Goal: Navigation & Orientation: Find specific page/section

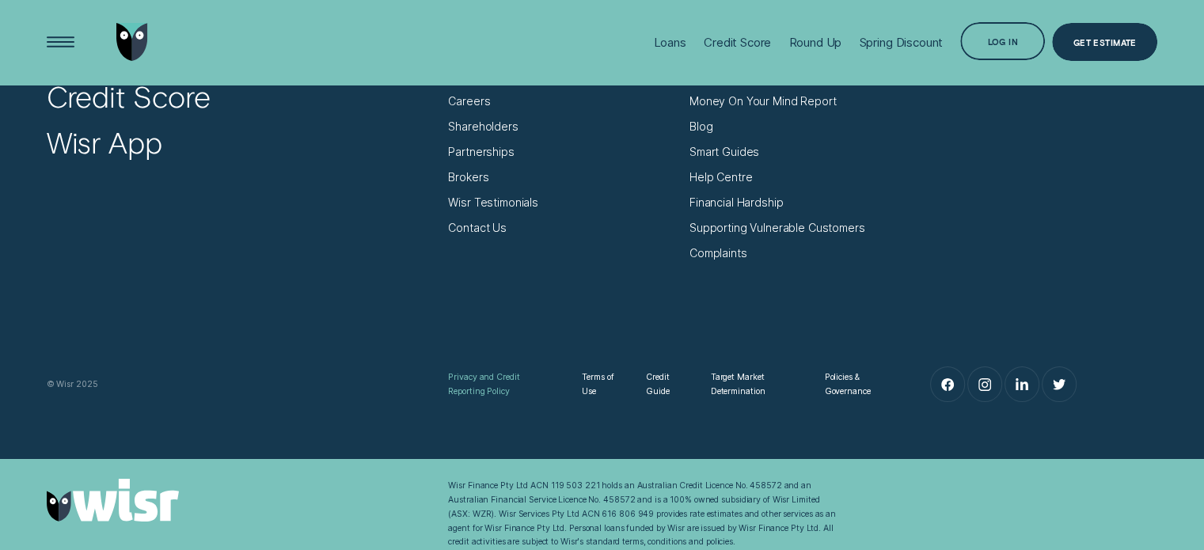
scroll to position [5398, 0]
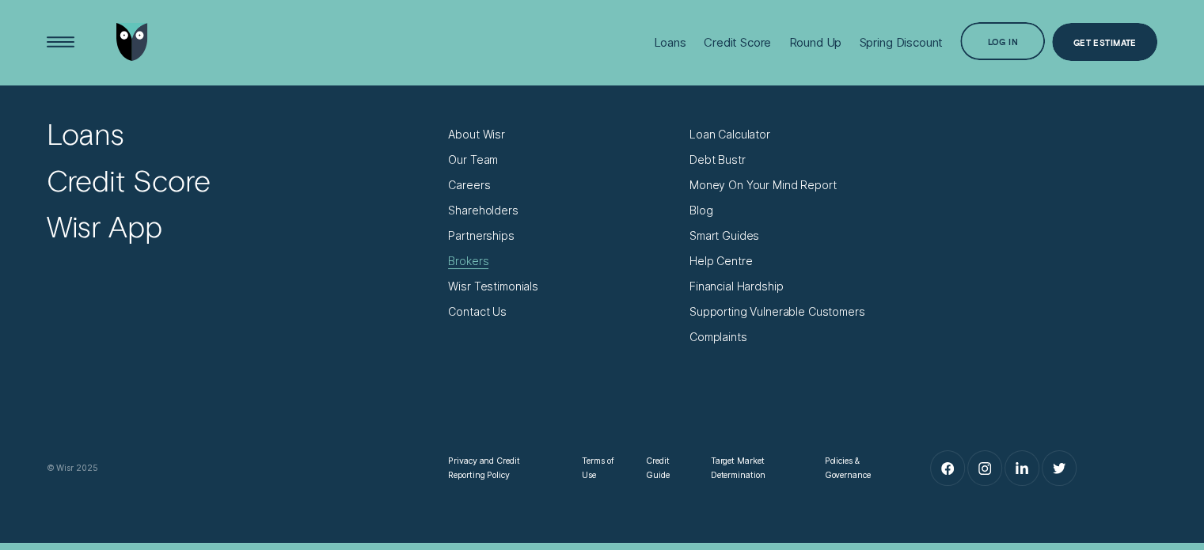
click at [467, 263] on div "Brokers" at bounding box center [468, 261] width 40 height 14
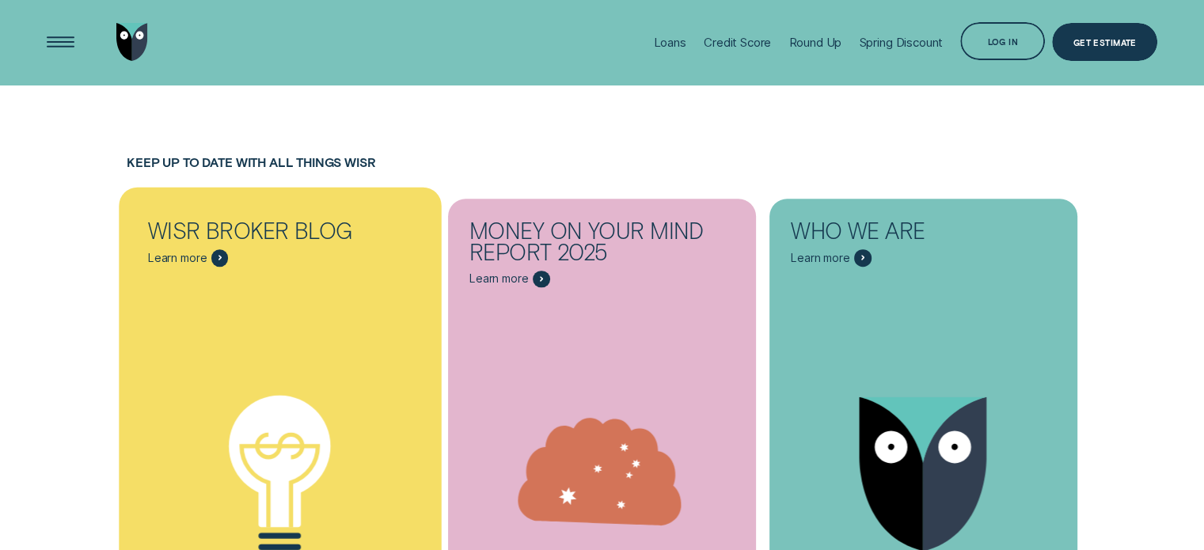
scroll to position [7123, 0]
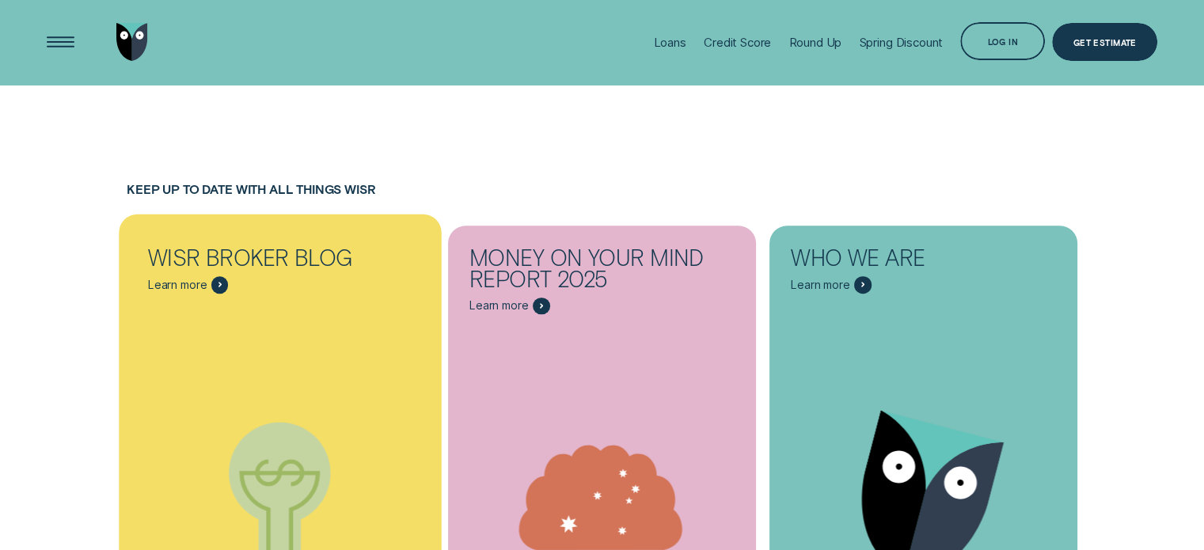
click at [213, 276] on div "Wisr Broker Blog - Learn more" at bounding box center [219, 284] width 17 height 17
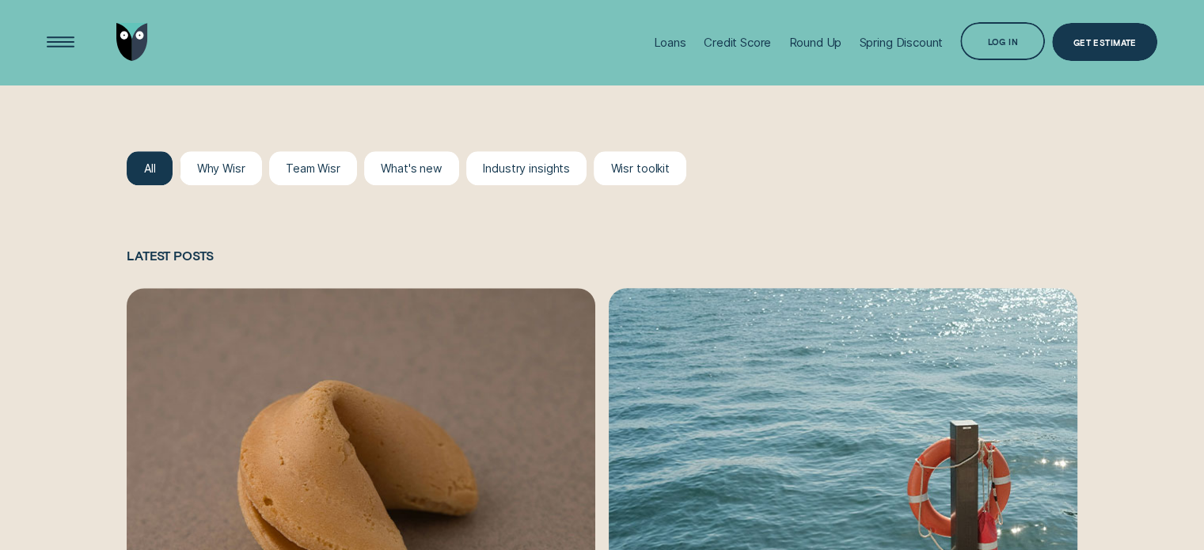
scroll to position [1504, 0]
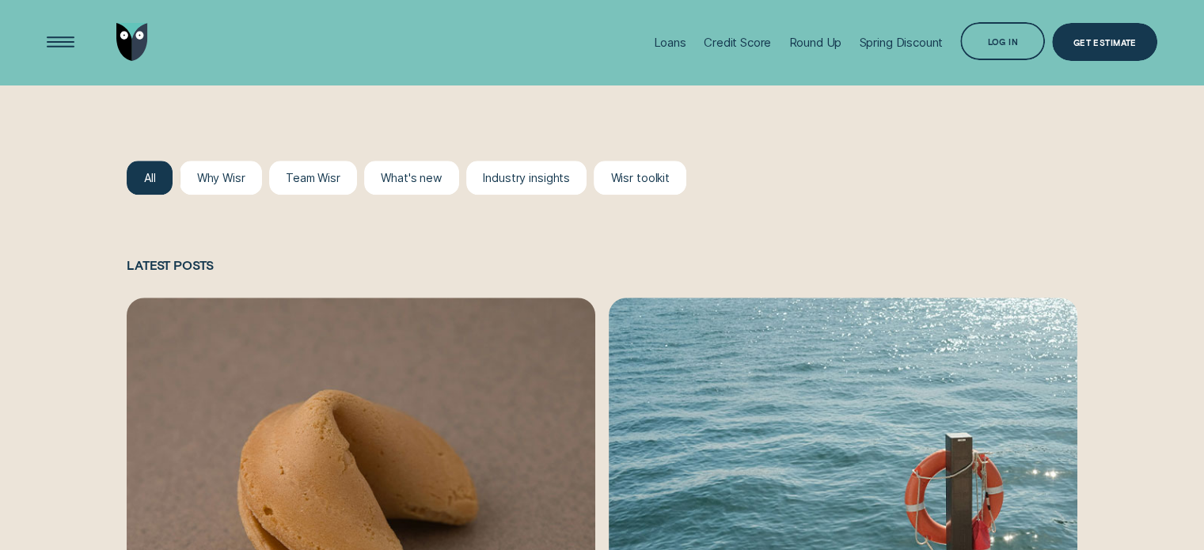
click at [422, 193] on div at bounding box center [411, 178] width 95 height 34
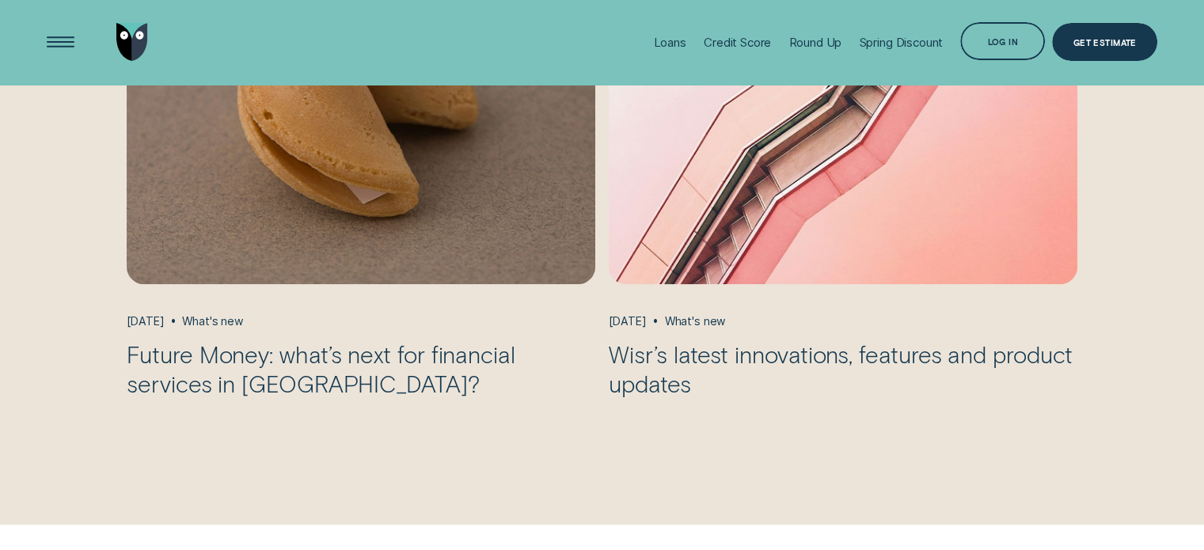
scroll to position [1583, 0]
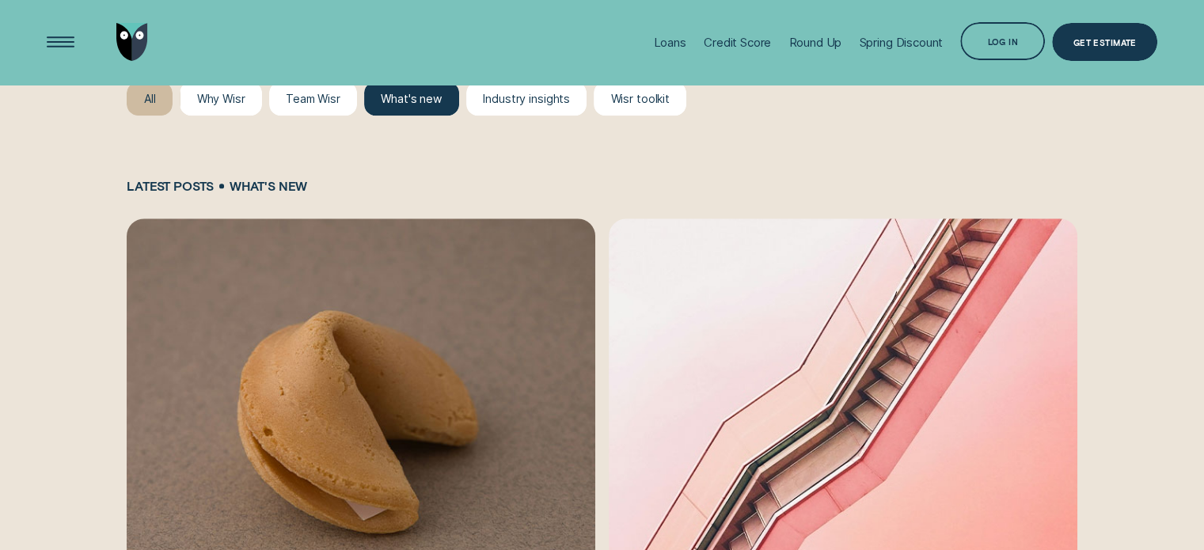
click at [146, 110] on div at bounding box center [150, 99] width 46 height 34
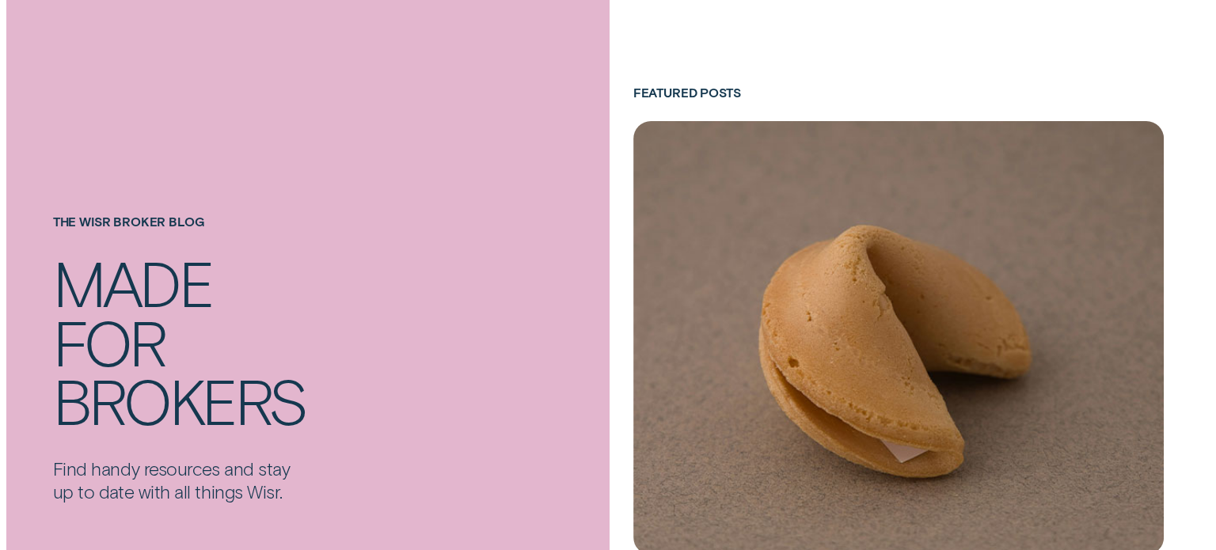
scroll to position [0, 0]
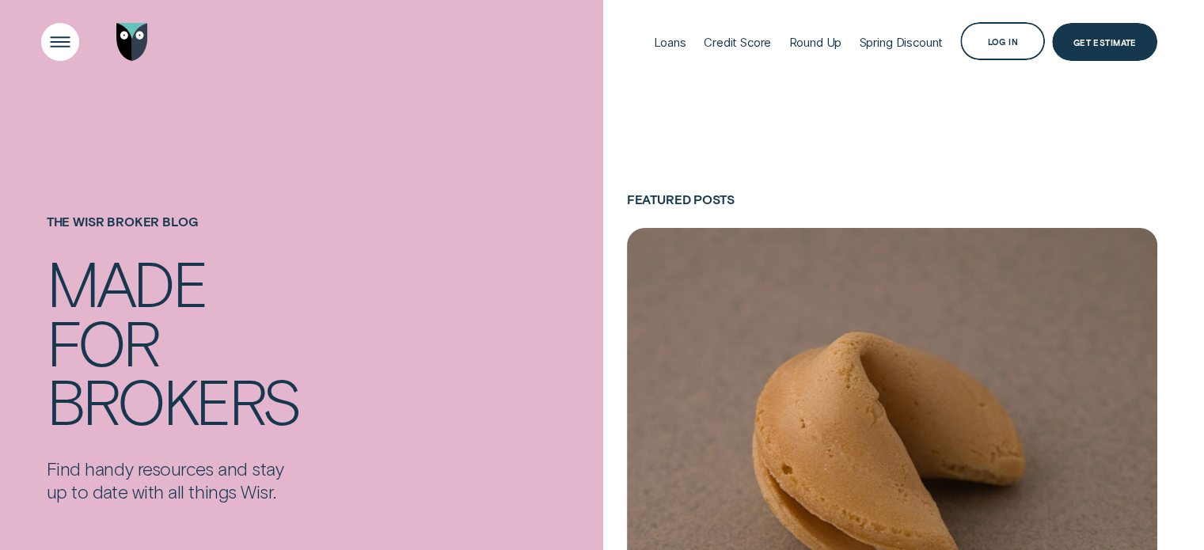
click at [72, 50] on div "Open Menu" at bounding box center [60, 42] width 54 height 54
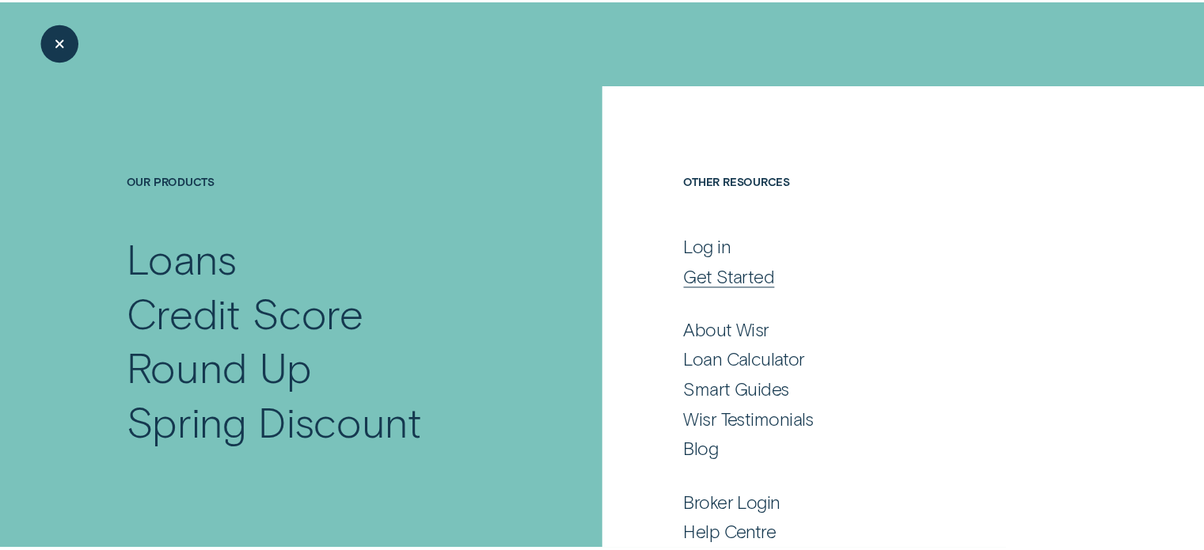
scroll to position [110, 0]
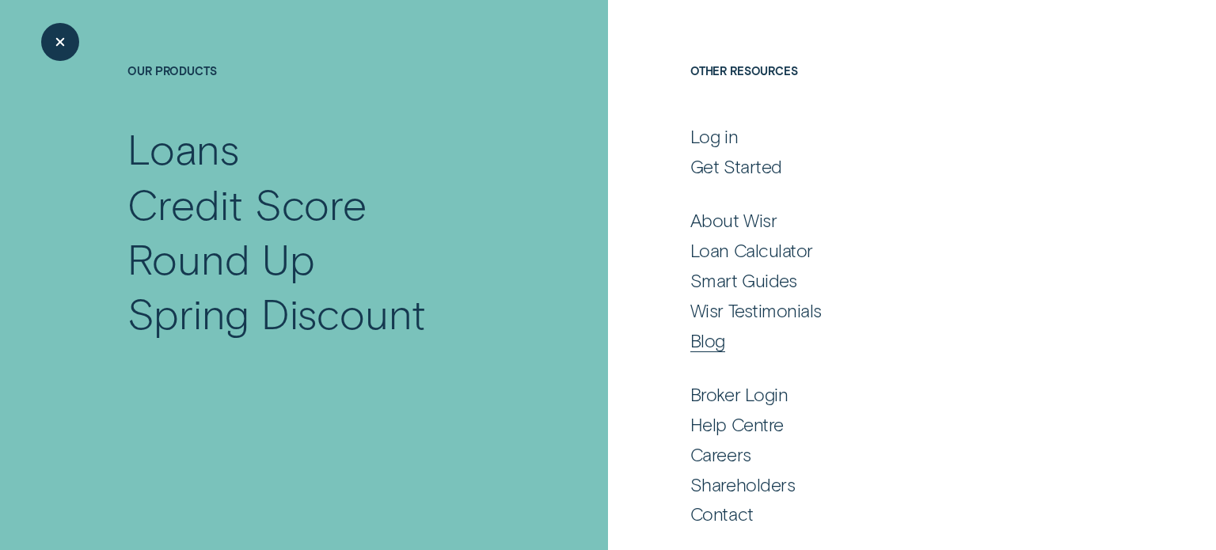
click at [720, 351] on div "Blog" at bounding box center [888, 340] width 397 height 23
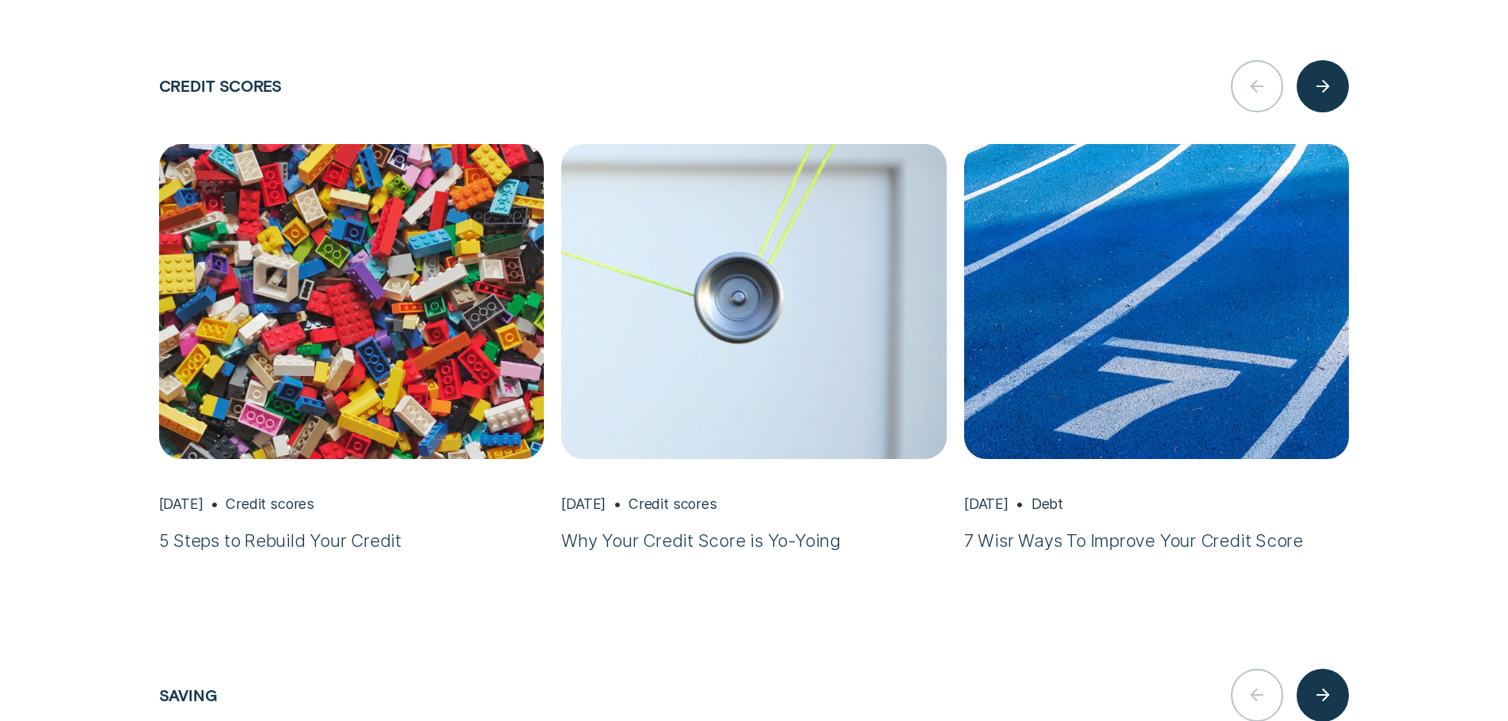
scroll to position [3096, 0]
